Goal: Task Accomplishment & Management: Complete application form

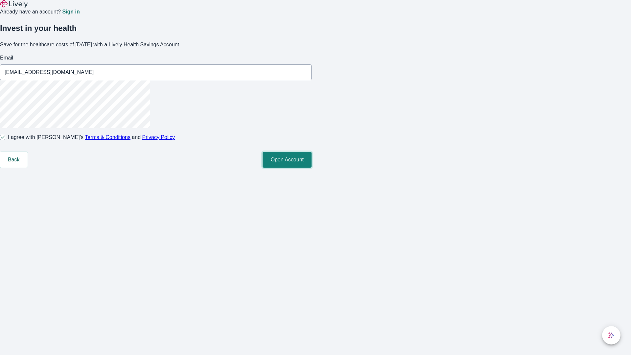
click at [312, 168] on button "Open Account" at bounding box center [287, 160] width 49 height 16
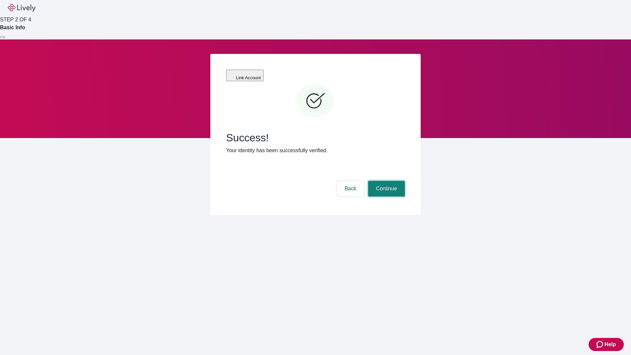
click at [386, 181] on button "Continue" at bounding box center [386, 189] width 37 height 16
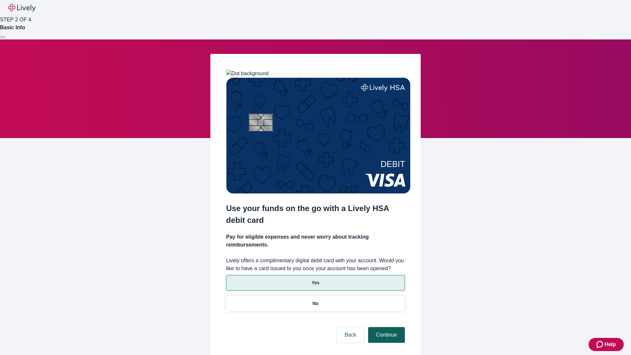
click at [315, 279] on p "Yes" at bounding box center [316, 282] width 8 height 7
click at [386, 327] on button "Continue" at bounding box center [386, 335] width 37 height 16
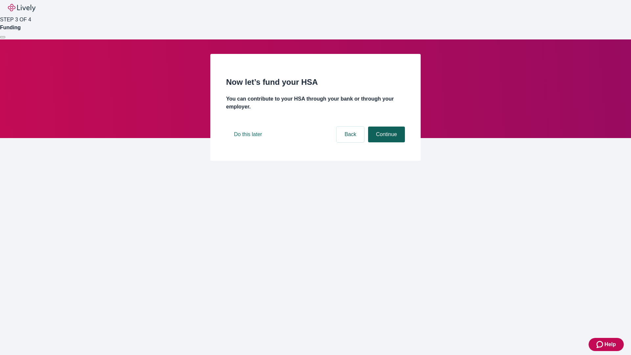
click at [386, 142] on button "Continue" at bounding box center [386, 135] width 37 height 16
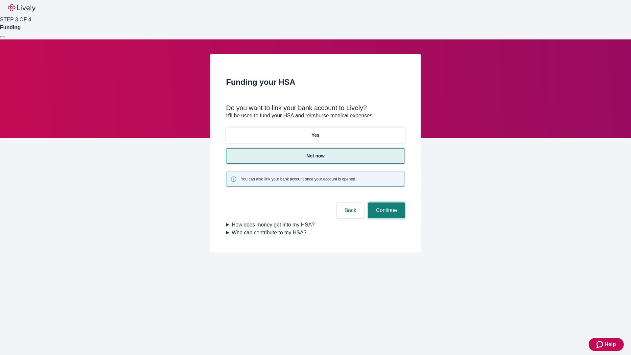
click at [386, 203] on button "Continue" at bounding box center [386, 211] width 37 height 16
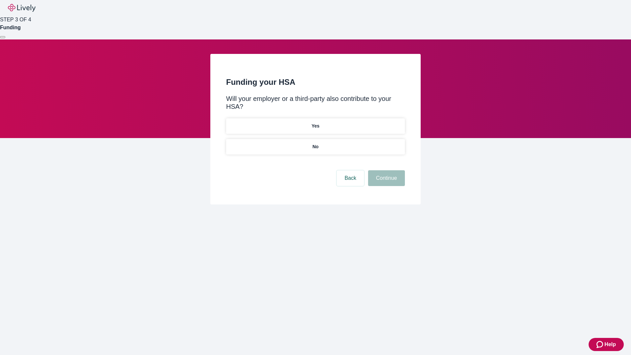
click at [315, 143] on p "No" at bounding box center [316, 146] width 6 height 7
click at [386, 170] on button "Continue" at bounding box center [386, 178] width 37 height 16
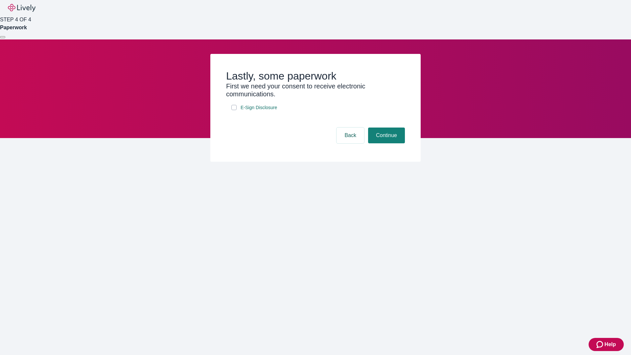
click at [234, 110] on input "E-Sign Disclosure" at bounding box center [233, 107] width 5 height 5
checkbox input "true"
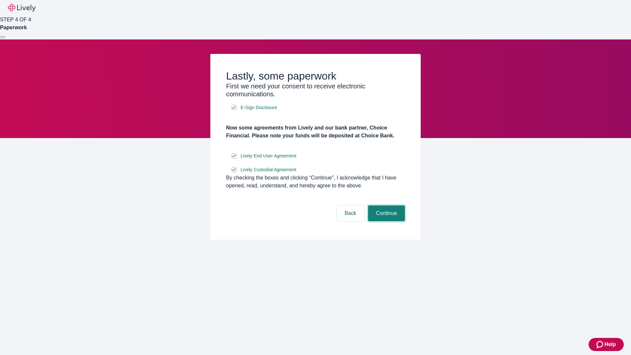
click at [386, 221] on button "Continue" at bounding box center [386, 214] width 37 height 16
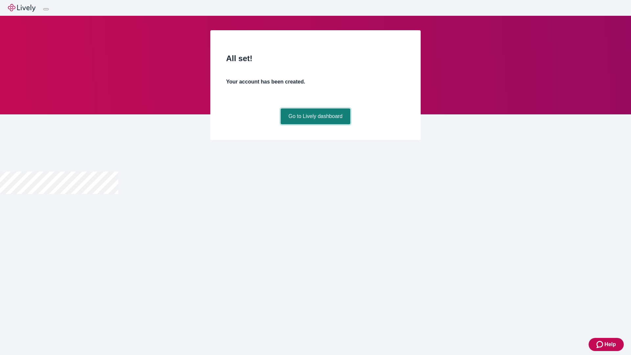
click at [315, 124] on link "Go to Lively dashboard" at bounding box center [316, 117] width 70 height 16
